Goal: Complete application form

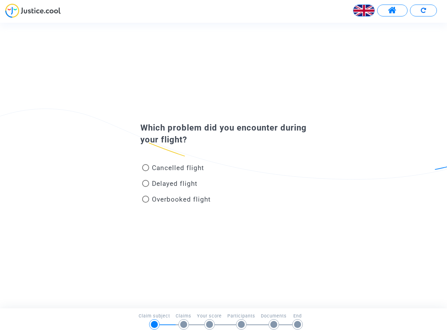
click at [364, 10] on img at bounding box center [364, 10] width 21 height 21
click at [393, 10] on span at bounding box center [392, 10] width 9 height 9
click at [424, 10] on div at bounding box center [223, 12] width 447 height 19
click at [224, 165] on div "Cancelled flight" at bounding box center [212, 169] width 154 height 16
click at [173, 169] on span "Cancelled flight" at bounding box center [178, 168] width 52 height 8
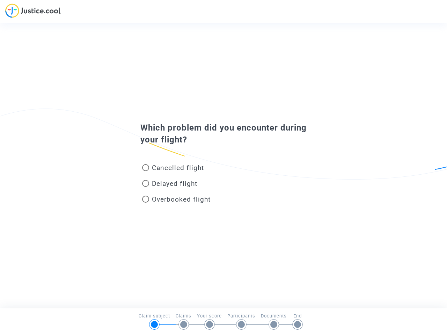
click at [146, 171] on input "Cancelled flight" at bounding box center [145, 171] width 0 height 0
radio input "true"
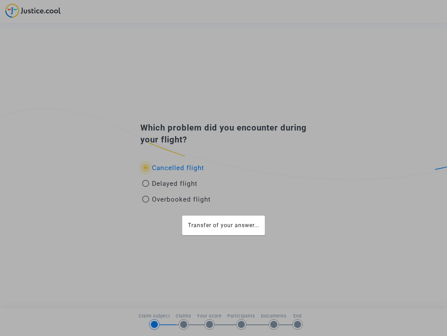
click at [182, 215] on mat-card "Transfer of your answer..." at bounding box center [223, 225] width 83 height 20
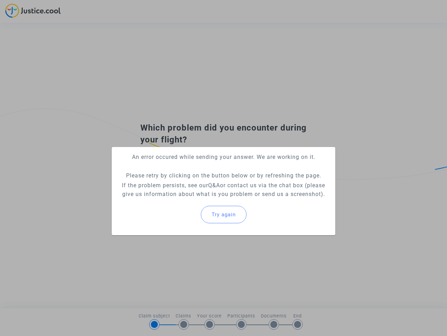
click at [170, 185] on p "If the problem persists, see our Q&A or contact us via the chat box (please giv…" at bounding box center [223, 189] width 213 height 17
click at [170, 183] on p "If the problem persists, see our Q&A or contact us via the chat box (please giv…" at bounding box center [223, 189] width 213 height 17
click at [177, 200] on div "Try again" at bounding box center [223, 214] width 213 height 30
click at [177, 199] on mat-card "An error occured while sending your answer. We are working on it. Please retry …" at bounding box center [224, 191] width 224 height 88
